Goal: Task Accomplishment & Management: Manage account settings

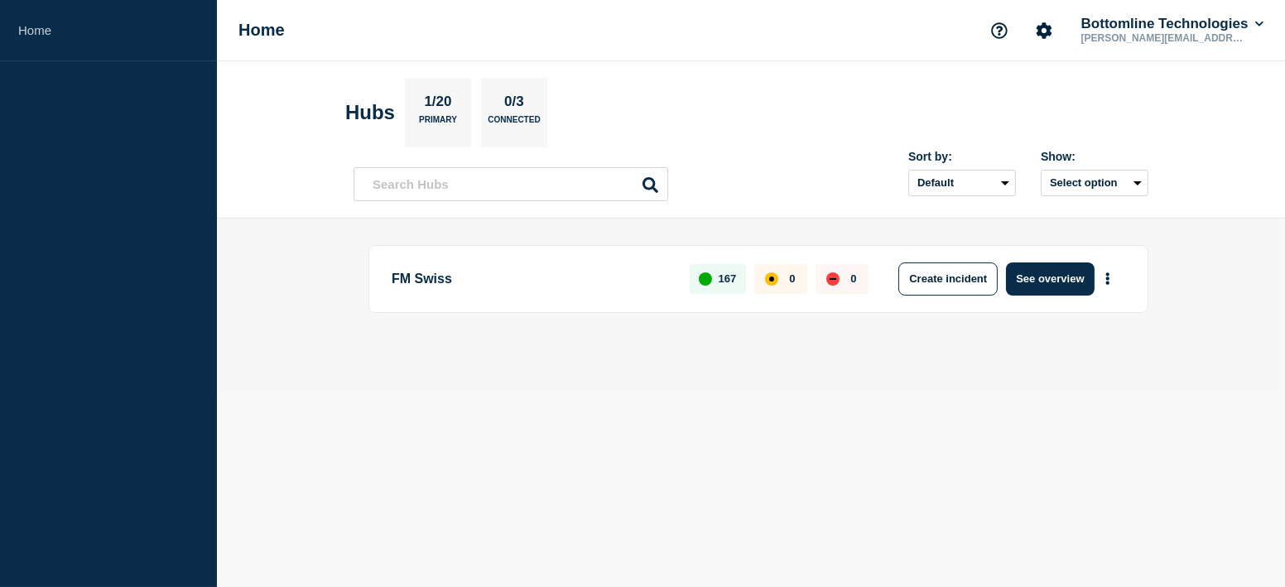
click at [1046, 281] on button "See overview" at bounding box center [1050, 278] width 88 height 33
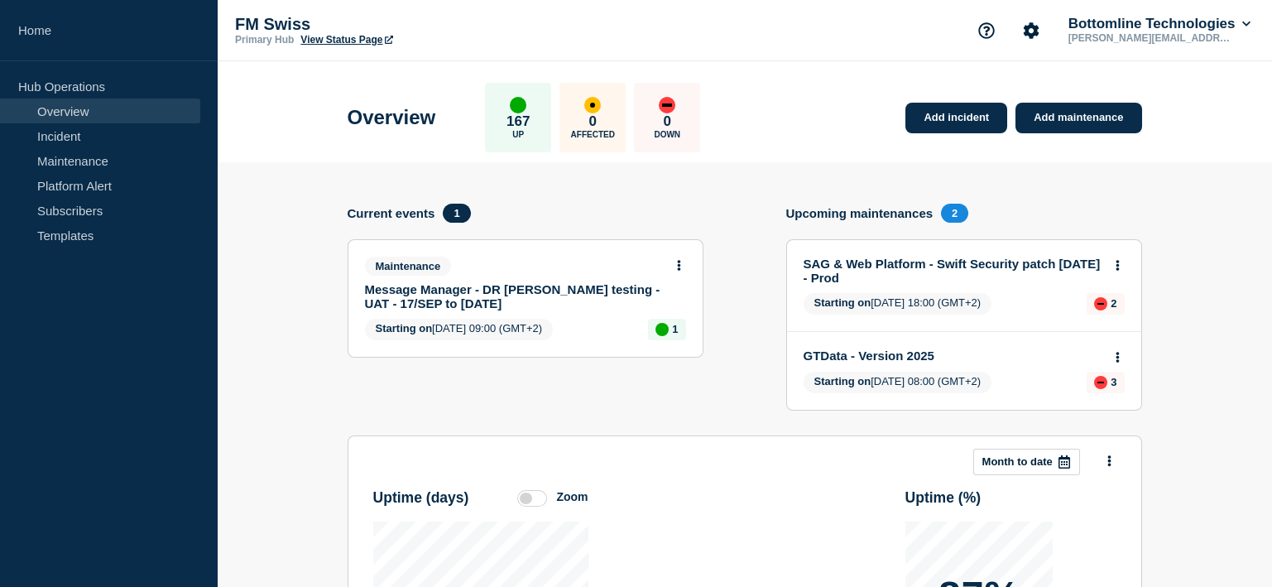
click at [866, 262] on link "SAG & Web Platform - Swift Security patch [DATE] - Prod" at bounding box center [953, 271] width 299 height 28
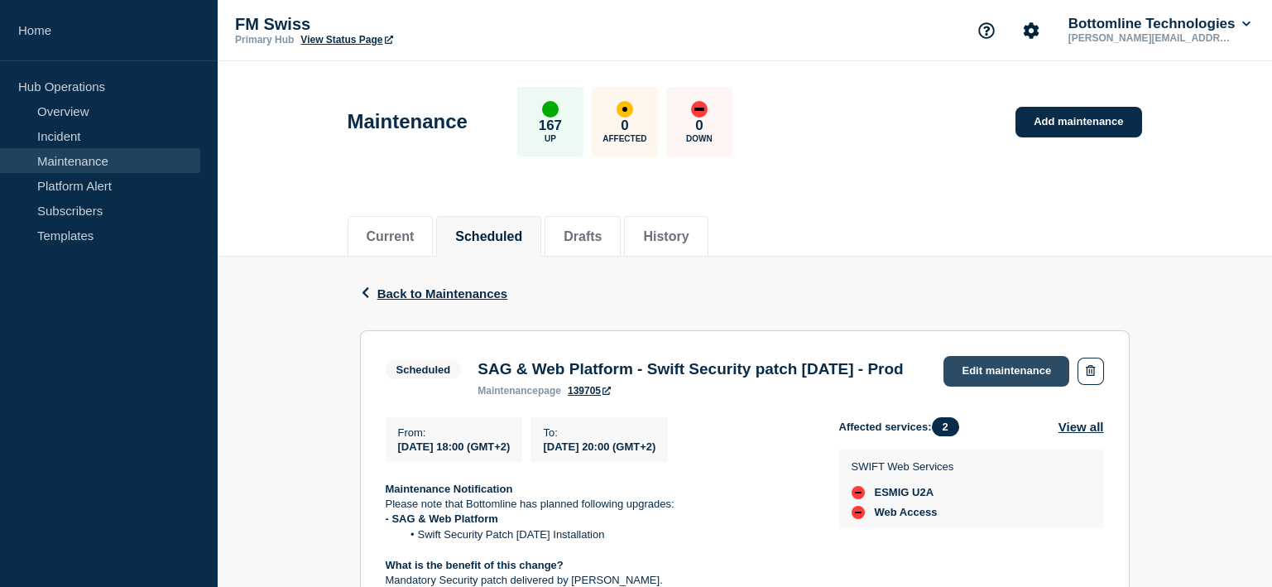
click at [1013, 370] on link "Edit maintenance" at bounding box center [1007, 371] width 126 height 31
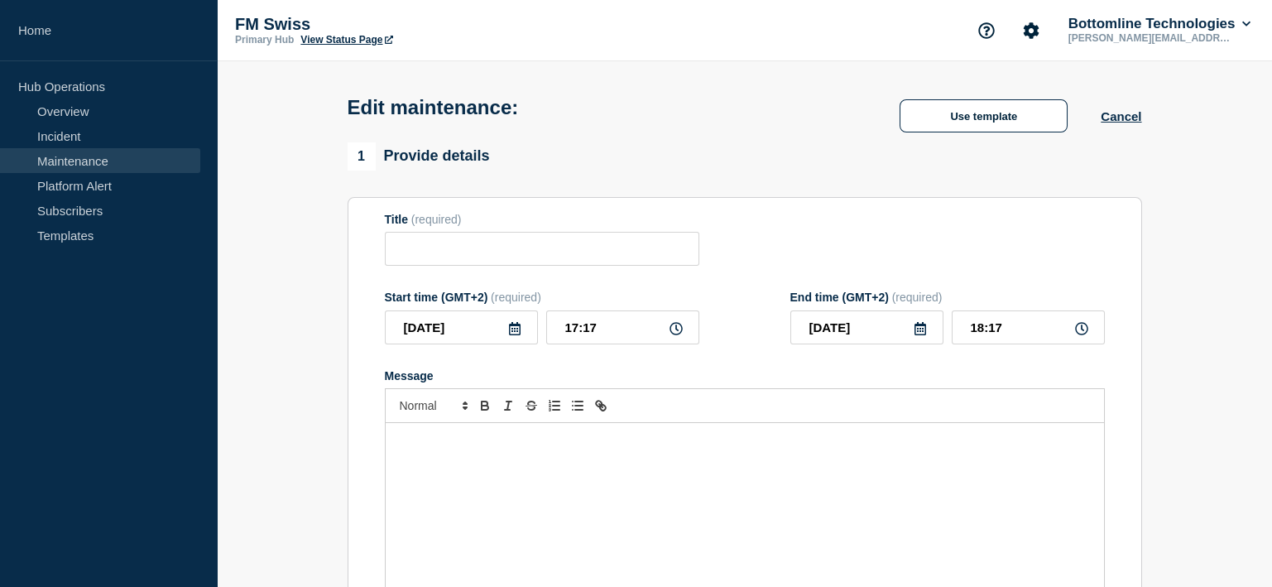
type input "SAG & Web Platform - Swift Security patch 7.7.71 - Prod"
type input "18:00"
type input "20:00"
checkbox input "false"
checkbox input "true"
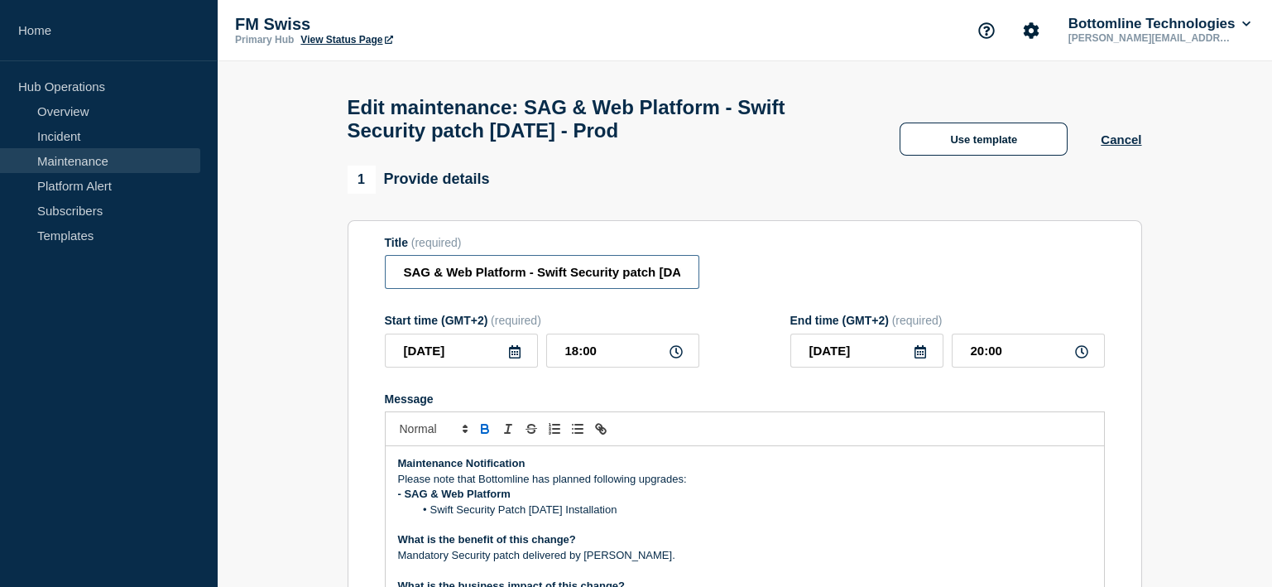
click at [680, 282] on input "SAG & Web Platform - Swift Security patch 7.7.71 - Prod" at bounding box center [542, 272] width 315 height 34
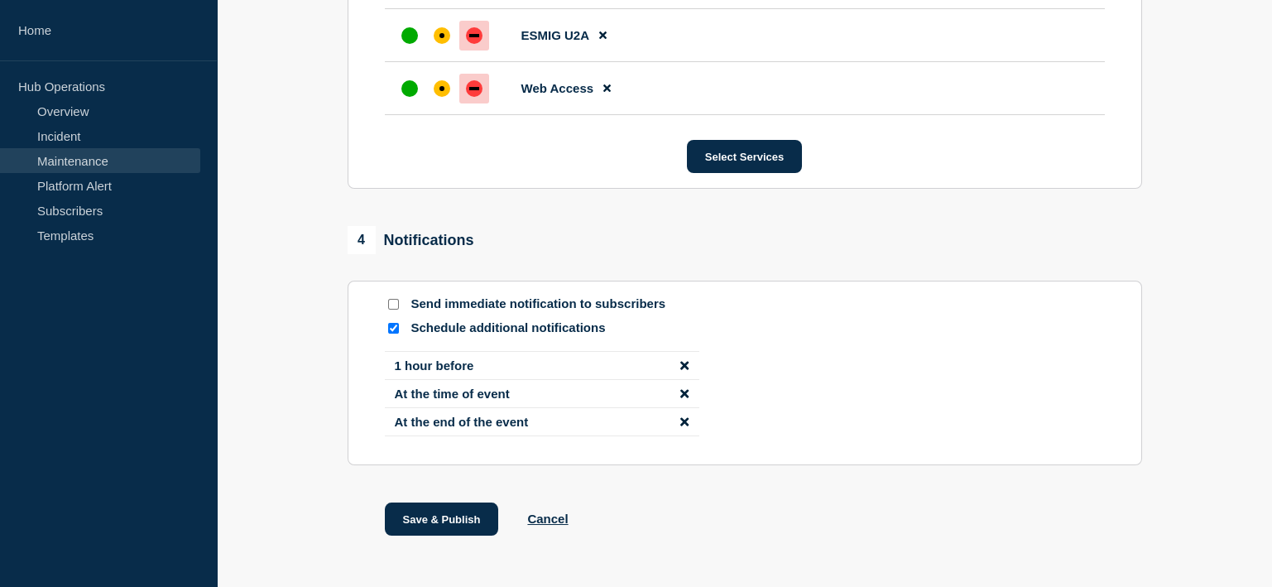
scroll to position [1044, 0]
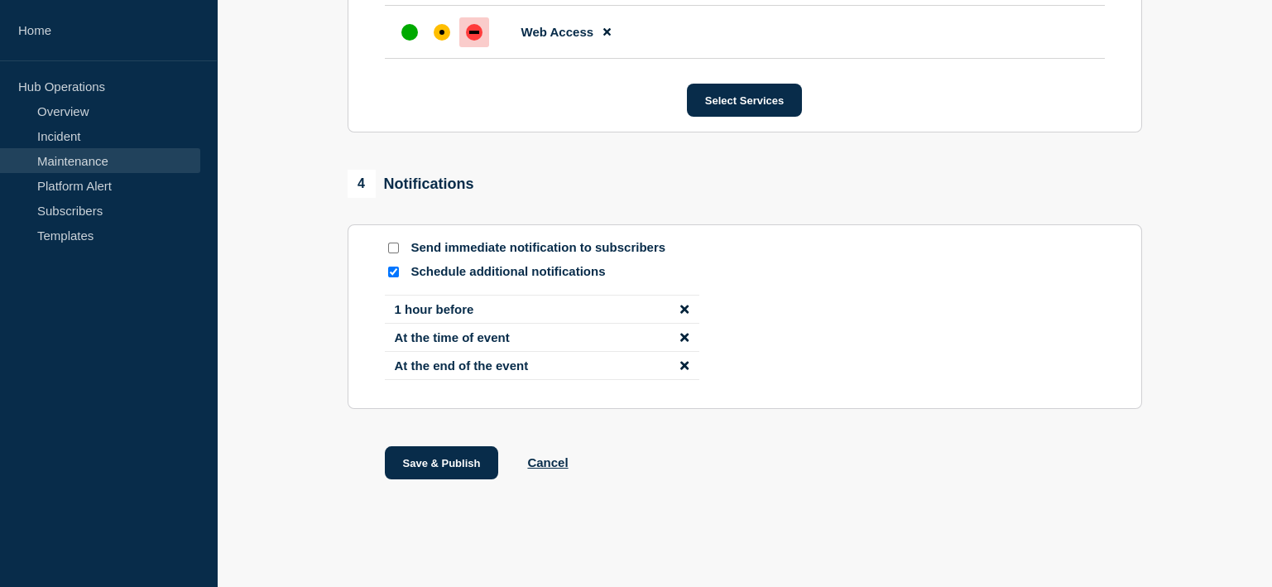
type input "SAG & Web Platform - Swift Security patch 7.7.71 - Prod - Start of Work"
click at [684, 310] on icon "disable notification 1 hour before" at bounding box center [684, 309] width 8 height 8
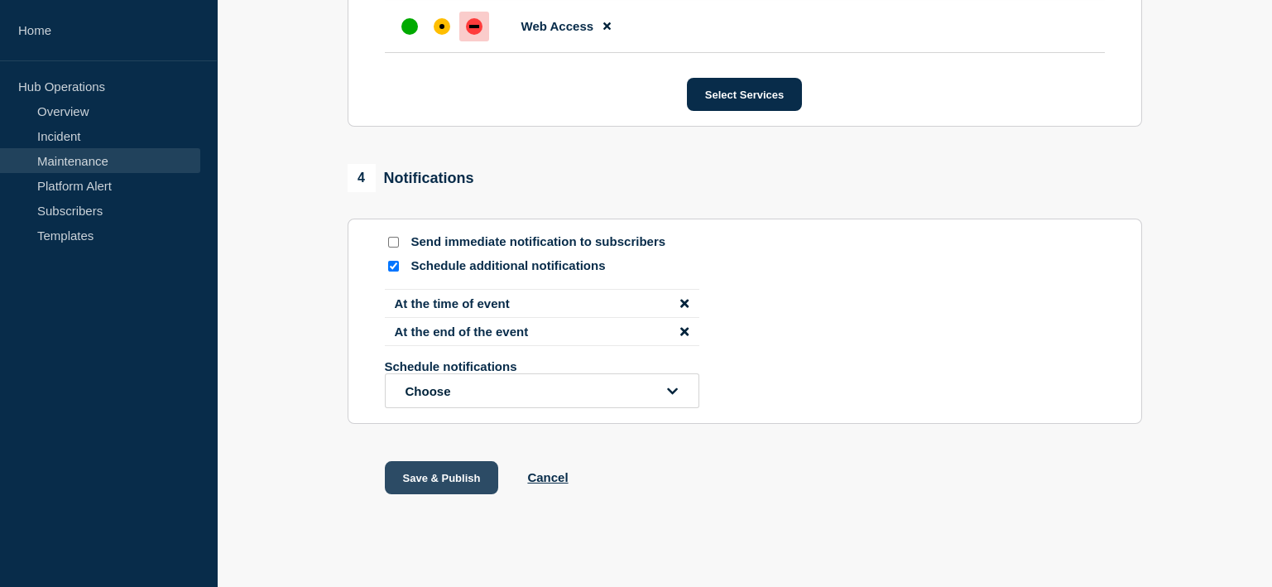
click at [467, 483] on button "Save & Publish" at bounding box center [442, 477] width 114 height 33
